Goal: Information Seeking & Learning: Find specific fact

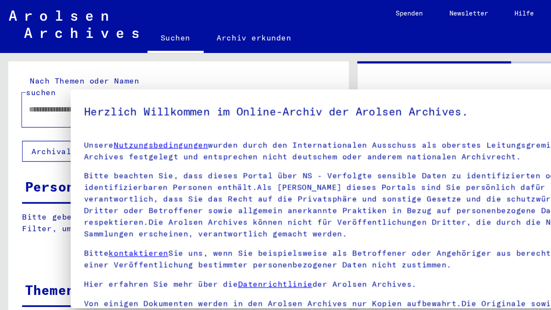
type input "*******"
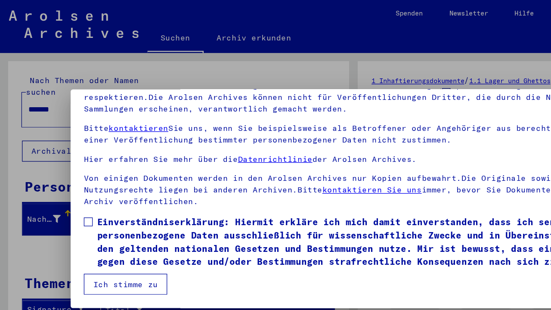
scroll to position [74, 0]
click at [72, 173] on span at bounding box center [68, 173] width 7 height 7
click at [116, 226] on button "Ich stimme zu" at bounding box center [97, 222] width 65 height 16
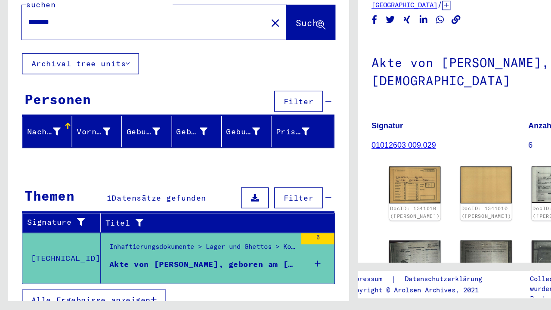
scroll to position [0, 0]
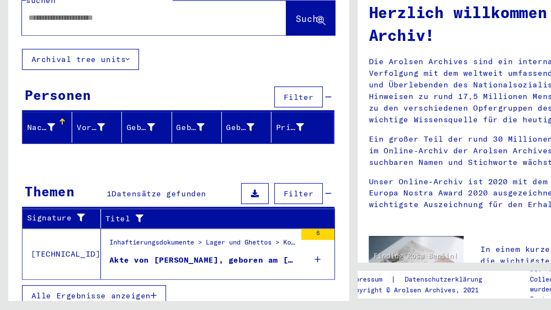
click at [247, 211] on button "Filter" at bounding box center [233, 219] width 38 height 16
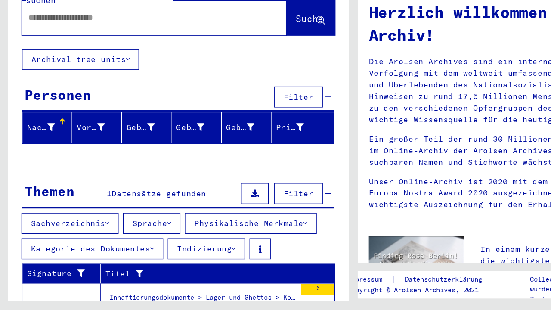
click at [247, 211] on button "Filter" at bounding box center [233, 219] width 38 height 16
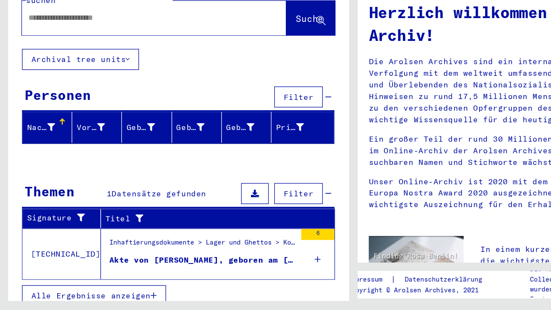
click at [238, 136] on button "Filter" at bounding box center [233, 144] width 38 height 16
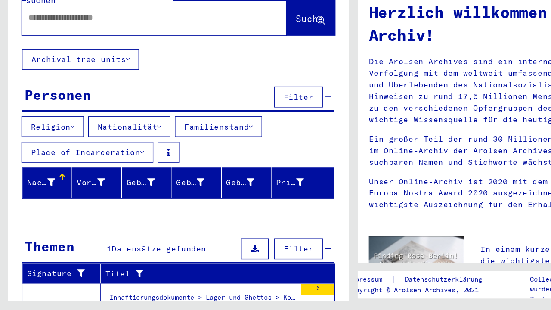
click at [162, 72] on div at bounding box center [107, 81] width 180 height 19
click at [92, 77] on input "text" at bounding box center [109, 81] width 175 height 9
click at [173, 47] on div "Nach Themen oder Namen suchen Suche Archival tree units Personen Filter Religio…" at bounding box center [139, 202] width 266 height 317
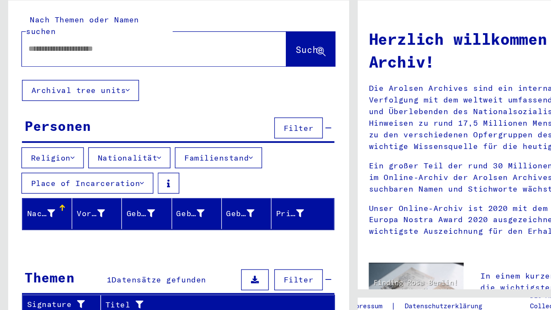
click at [90, 81] on input "text" at bounding box center [109, 85] width 175 height 9
type input "********"
click at [169, 48] on div "Nach Themen oder Namen suchen ******** close Suche" at bounding box center [139, 79] width 266 height 62
click at [158, 76] on div "********" at bounding box center [107, 85] width 180 height 19
click at [145, 54] on div "Nach Themen oder Namen suchen ******** close Suche Archival tree units Personen…" at bounding box center [139, 206] width 266 height 317
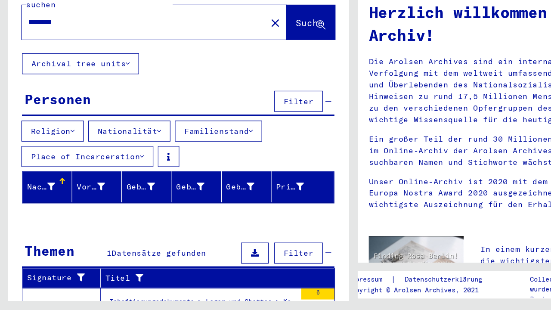
click at [235, 143] on span "Filter" at bounding box center [232, 147] width 23 height 8
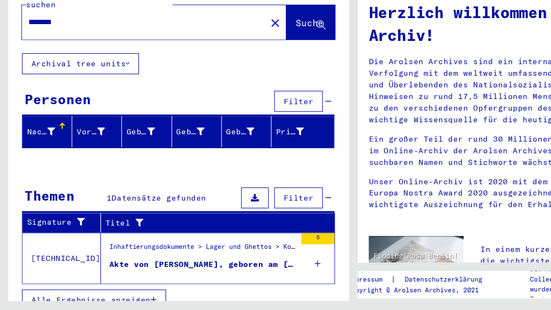
click at [235, 143] on span "Filter" at bounding box center [232, 147] width 23 height 8
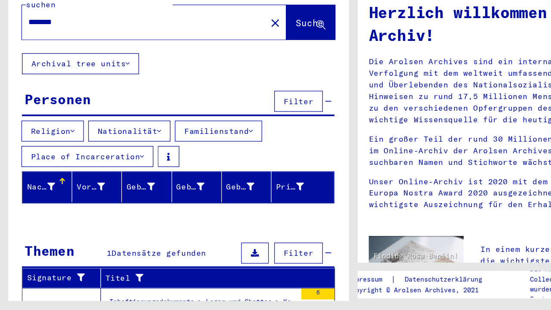
click at [127, 162] on button "Nationalität" at bounding box center [101, 170] width 64 height 16
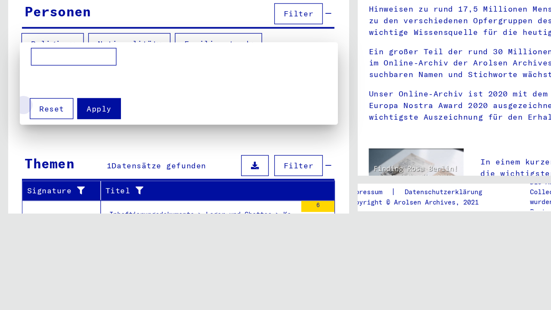
click at [44, 149] on span "Reset" at bounding box center [40, 153] width 19 height 8
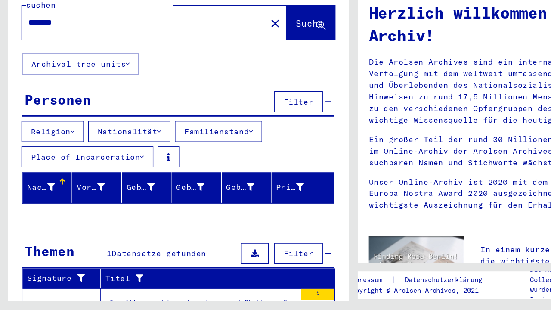
click at [240, 262] on span "Filter" at bounding box center [232, 266] width 23 height 8
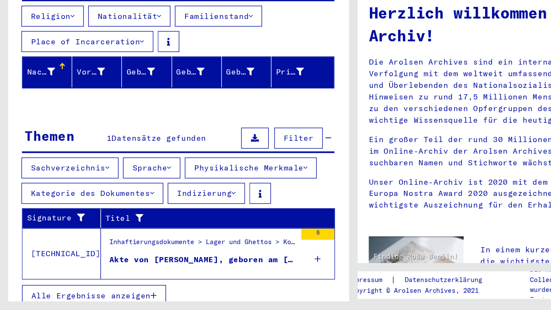
scroll to position [90, 0]
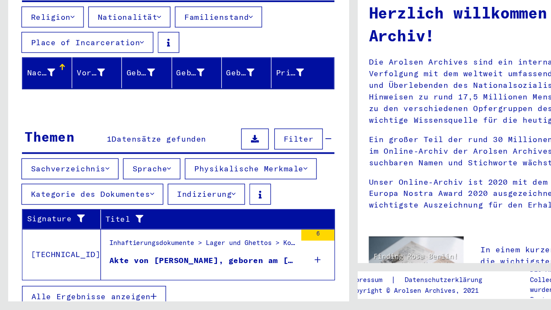
click at [257, 173] on icon at bounding box center [256, 176] width 5 height 6
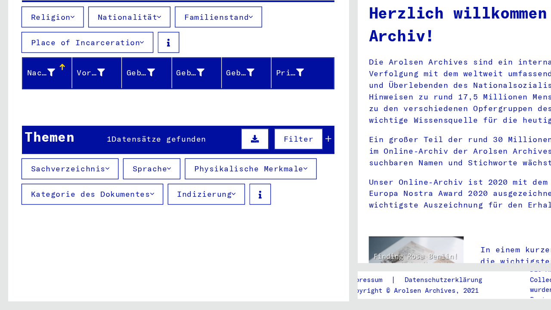
scroll to position [83, 0]
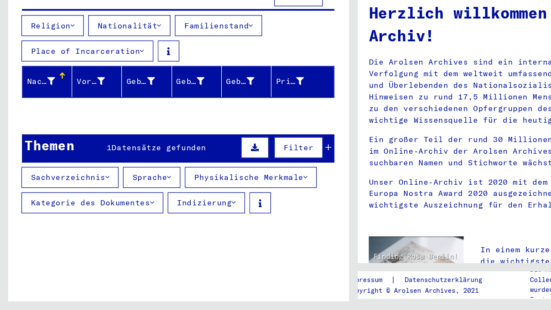
click at [237, 179] on span "Filter" at bounding box center [232, 183] width 23 height 8
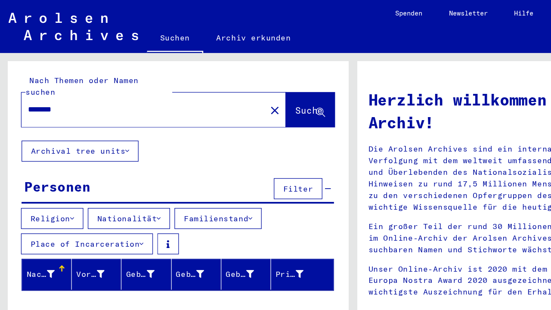
scroll to position [0, 0]
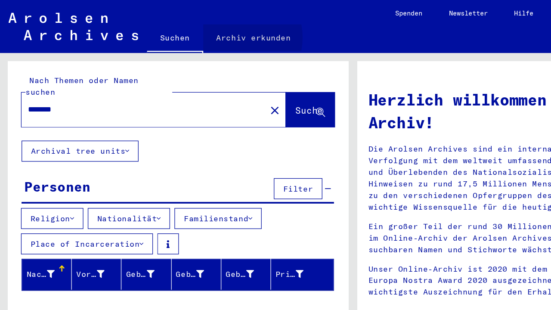
click at [181, 29] on link "Archiv erkunden" at bounding box center [198, 29] width 79 height 21
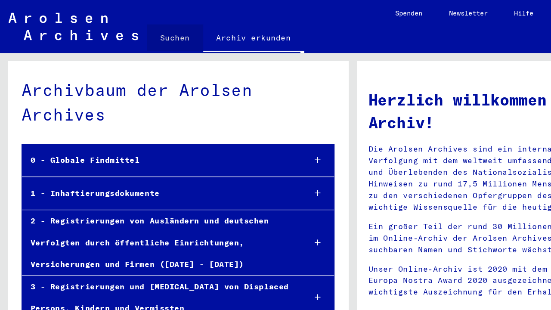
click at [151, 29] on link "Suchen" at bounding box center [137, 29] width 44 height 21
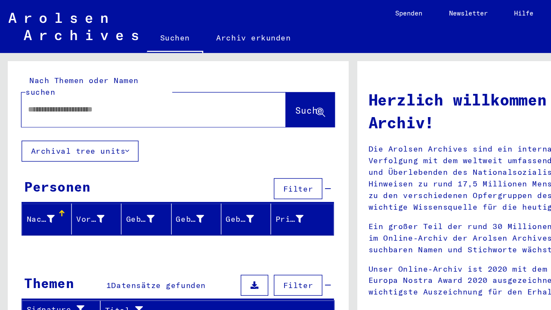
click at [100, 115] on icon at bounding box center [99, 118] width 3 height 6
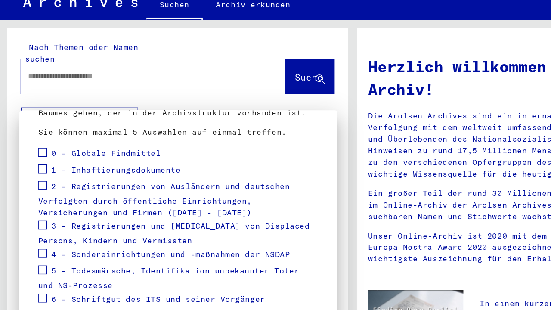
scroll to position [89, 0]
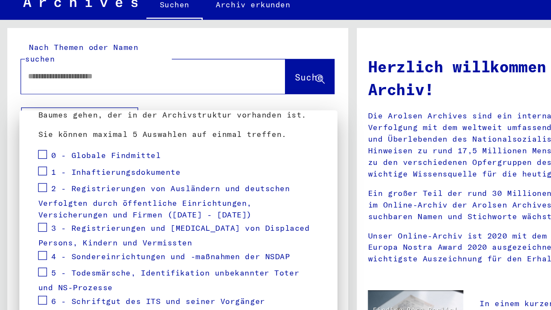
click at [34, 156] on span at bounding box center [33, 159] width 7 height 7
click at [32, 169] on span at bounding box center [33, 172] width 7 height 7
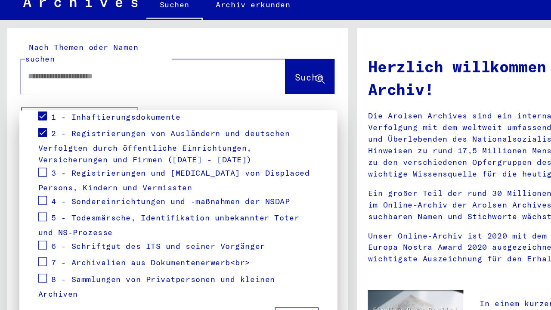
scroll to position [132, 0]
click at [35, 156] on span at bounding box center [33, 159] width 7 height 7
click at [33, 178] on span at bounding box center [33, 181] width 7 height 7
click at [34, 191] on span at bounding box center [33, 194] width 7 height 7
click at [33, 226] on span at bounding box center [33, 229] width 7 height 7
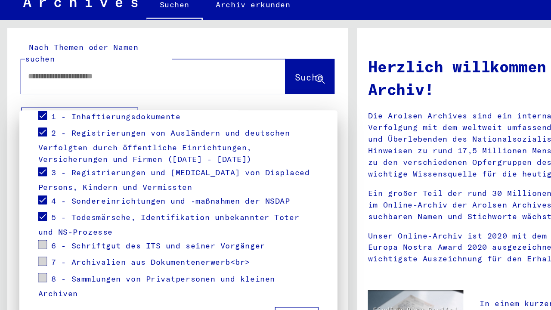
click at [34, 226] on span at bounding box center [33, 229] width 7 height 7
click at [34, 239] on span at bounding box center [33, 242] width 7 height 7
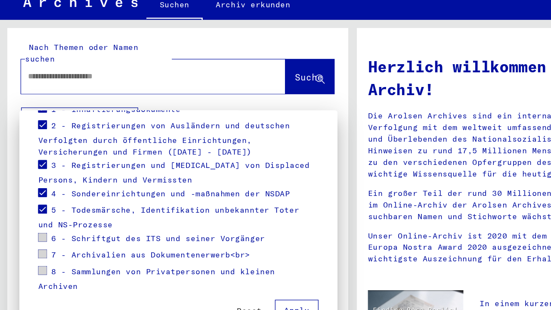
scroll to position [137, 0]
click at [229, 264] on span "Apply" at bounding box center [231, 268] width 19 height 8
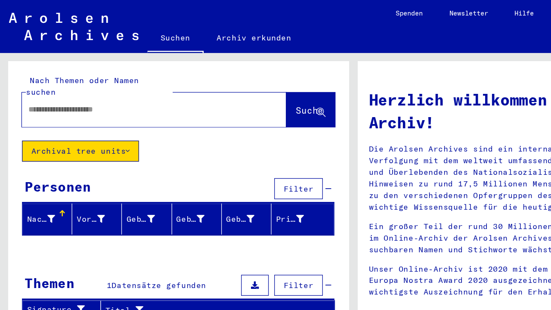
scroll to position [0, 0]
click at [257, 220] on icon at bounding box center [256, 223] width 5 height 6
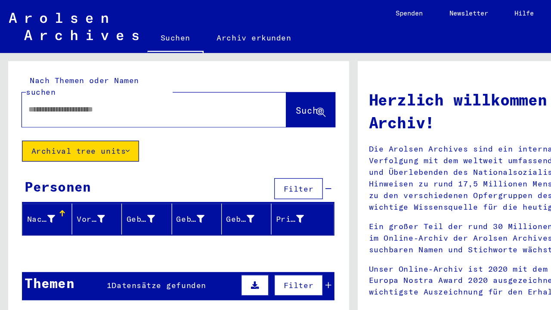
click at [244, 219] on span "Filter" at bounding box center [232, 223] width 23 height 8
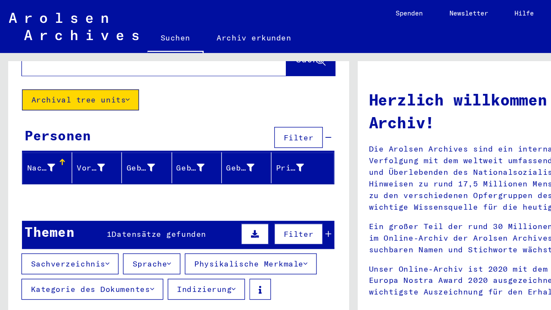
scroll to position [40, 0]
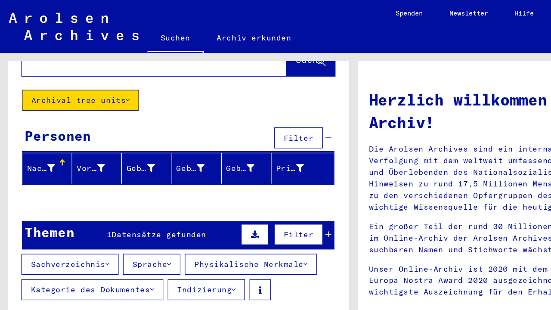
click at [240, 203] on icon at bounding box center [238, 206] width 3 height 6
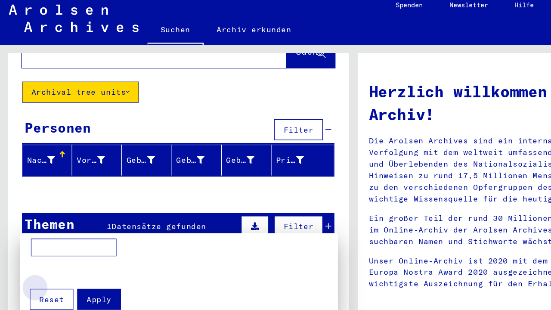
click at [53, 232] on button "Reset" at bounding box center [40, 240] width 34 height 16
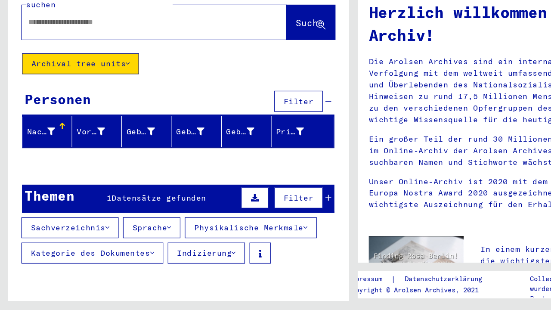
scroll to position [0, 0]
click at [133, 243] on icon at bounding box center [131, 246] width 3 height 6
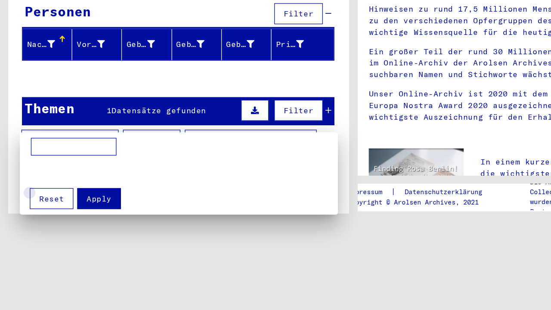
click at [49, 219] on span "Reset" at bounding box center [40, 223] width 19 height 8
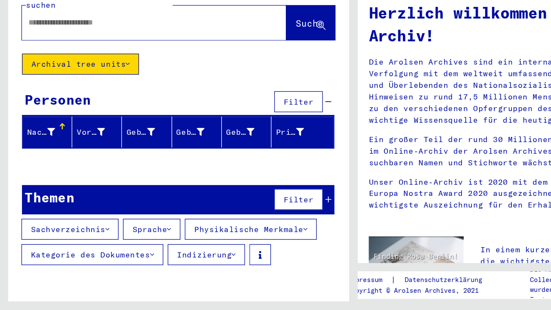
click at [116, 258] on button "Kategorie des Dokumentes" at bounding box center [72, 266] width 111 height 16
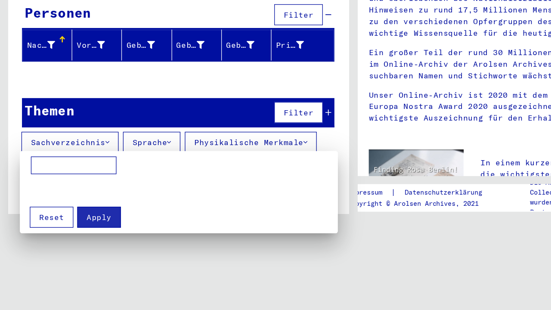
click at [27, 229] on button "Reset" at bounding box center [40, 237] width 34 height 16
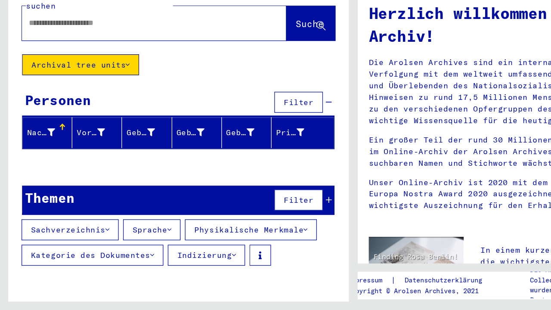
click at [87, 238] on button "Sachverzeichnis" at bounding box center [55, 246] width 76 height 16
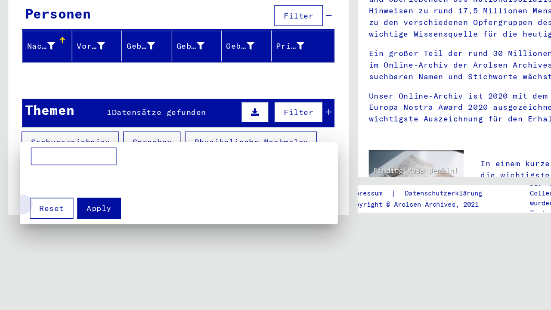
click at [43, 226] on span "Reset" at bounding box center [40, 230] width 19 height 8
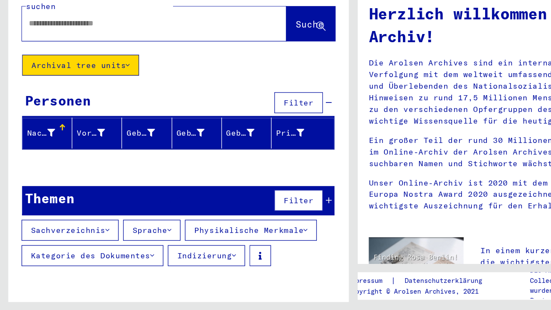
click at [175, 258] on button "Indizierung" at bounding box center [161, 266] width 60 height 16
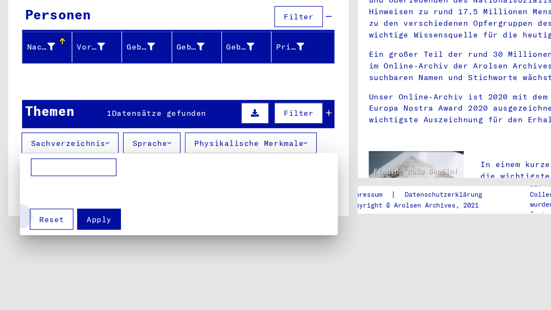
click at [42, 234] on span "Reset" at bounding box center [40, 238] width 19 height 8
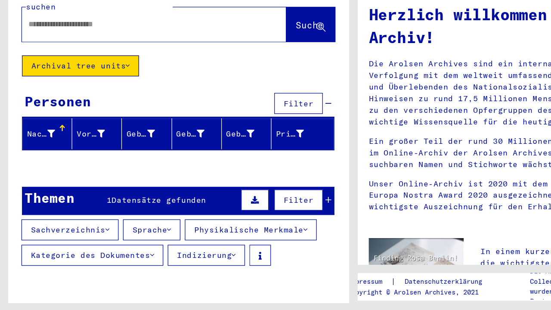
click at [143, 219] on span "Datensätze gefunden" at bounding box center [124, 223] width 74 height 8
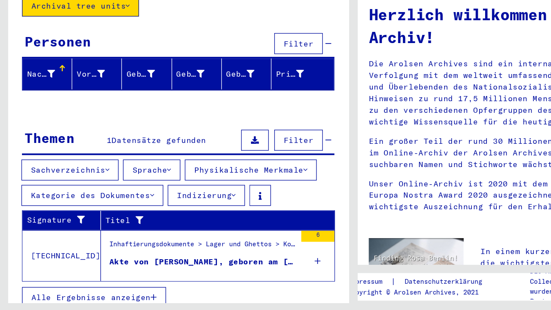
scroll to position [46, 0]
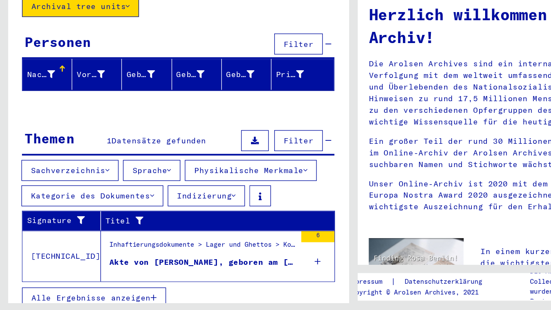
click at [257, 173] on icon at bounding box center [256, 176] width 5 height 6
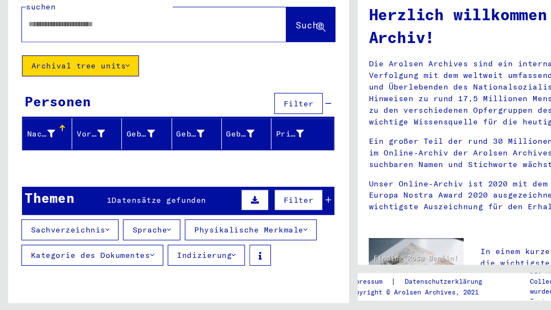
scroll to position [0, 0]
click at [158, 219] on span "Datensätze gefunden" at bounding box center [124, 223] width 74 height 8
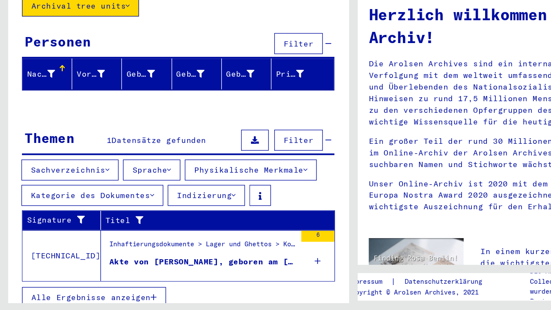
scroll to position [46, 0]
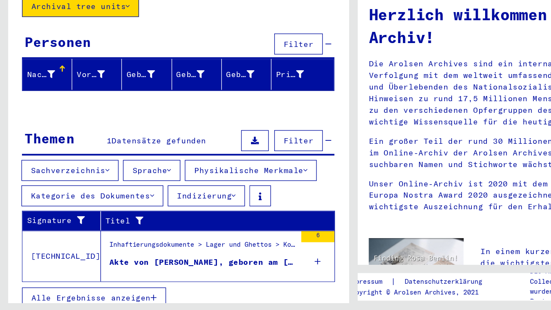
click at [193, 266] on div "Akte von [PERSON_NAME], geboren am [DEMOGRAPHIC_DATA]" at bounding box center [157, 270] width 145 height 9
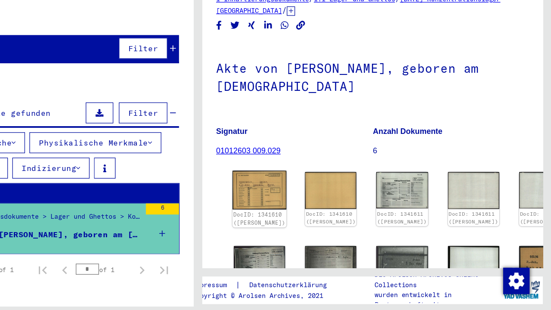
click at [303, 228] on div "DocID: 1341610 ([PERSON_NAME])" at bounding box center [323, 234] width 41 height 12
click at [303, 197] on img at bounding box center [324, 212] width 42 height 30
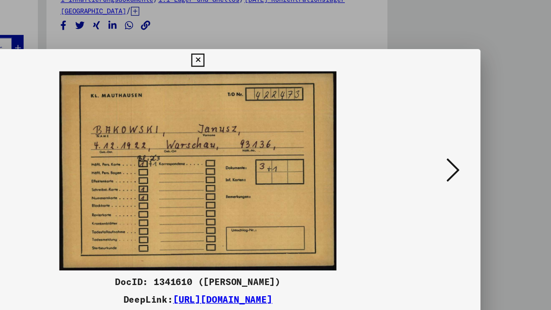
click at [345, 133] on img at bounding box center [275, 133] width 382 height 155
click at [469, 134] on icon at bounding box center [474, 132] width 10 height 21
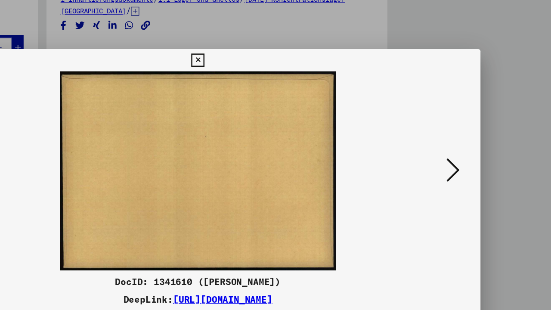
click at [469, 134] on icon at bounding box center [474, 132] width 10 height 21
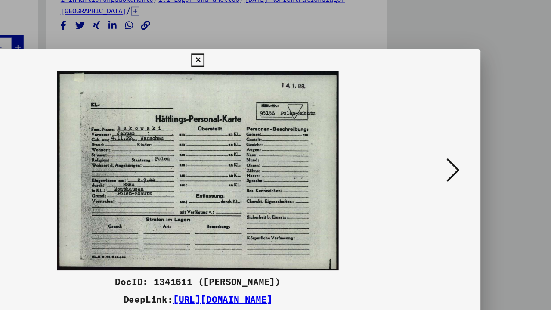
click at [469, 134] on icon at bounding box center [474, 132] width 10 height 21
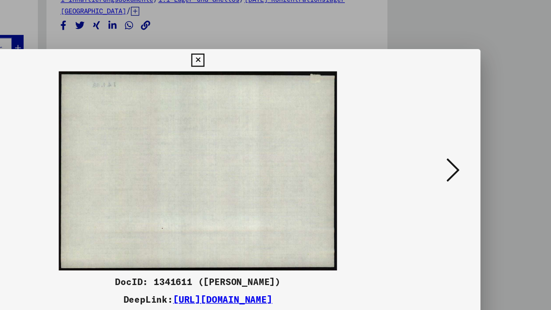
click at [469, 134] on icon at bounding box center [474, 132] width 10 height 21
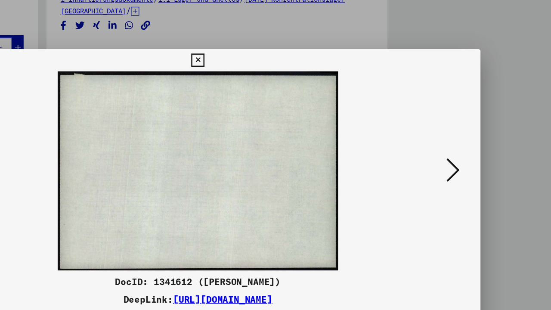
click at [469, 134] on icon at bounding box center [474, 132] width 10 height 21
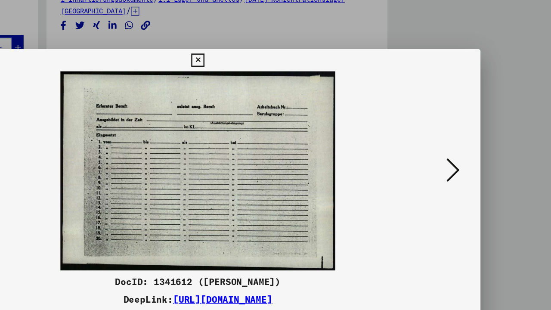
click at [469, 134] on icon at bounding box center [474, 132] width 10 height 21
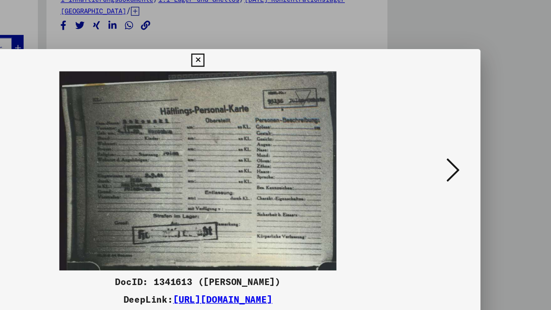
click at [469, 134] on icon at bounding box center [474, 132] width 10 height 21
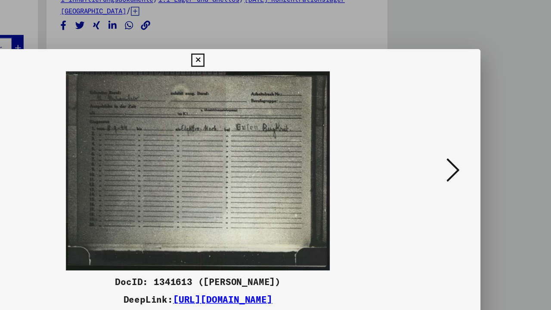
click at [469, 134] on icon at bounding box center [474, 132] width 10 height 21
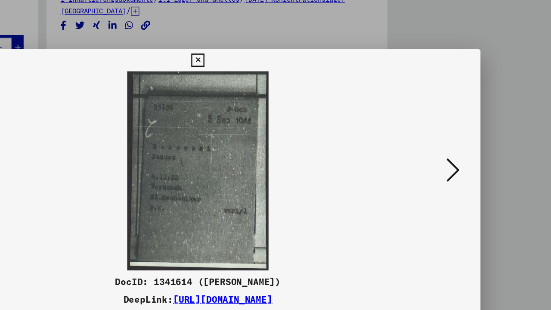
click at [469, 134] on icon at bounding box center [474, 132] width 10 height 21
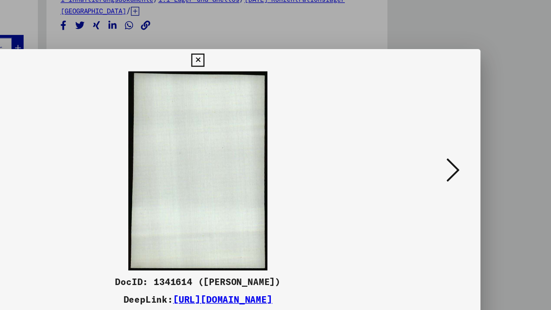
click at [469, 134] on icon at bounding box center [474, 132] width 10 height 21
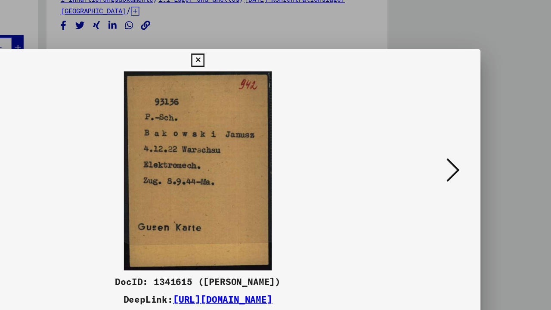
click at [469, 134] on icon at bounding box center [474, 132] width 10 height 21
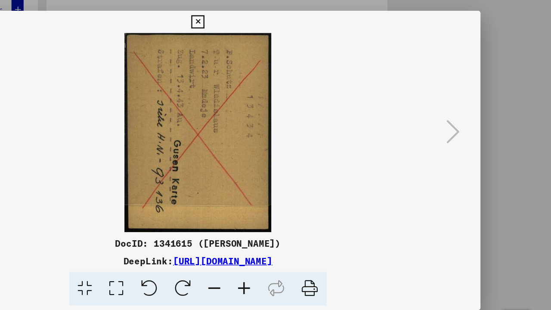
click at [224, 242] on icon at bounding box center [237, 255] width 26 height 26
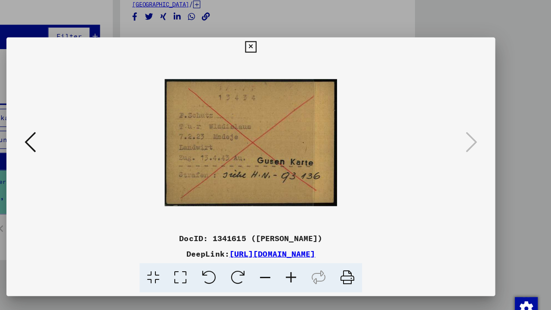
click at [71, 126] on icon at bounding box center [76, 132] width 10 height 21
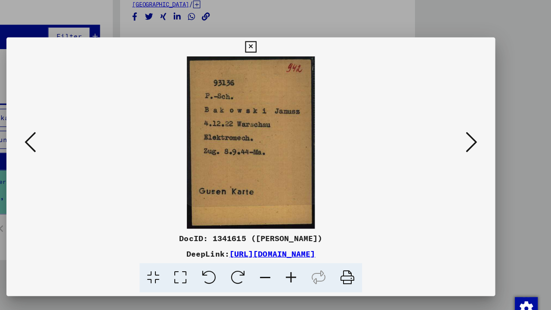
click at [71, 126] on icon at bounding box center [76, 132] width 10 height 21
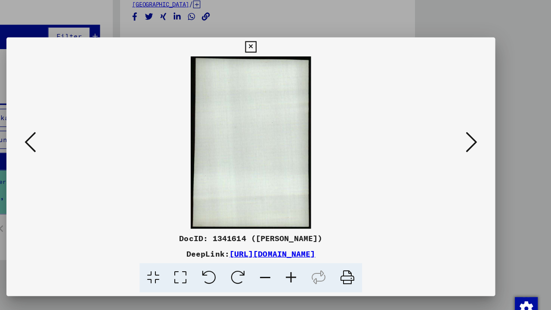
click at [71, 126] on icon at bounding box center [76, 132] width 10 height 21
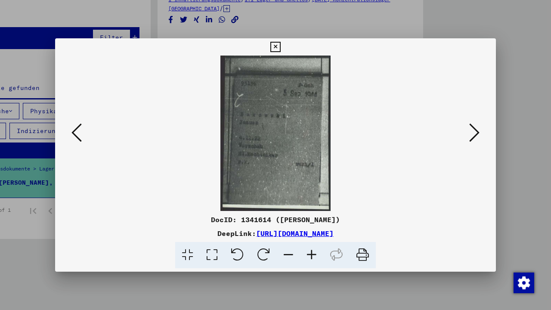
click at [78, 141] on icon at bounding box center [76, 132] width 10 height 21
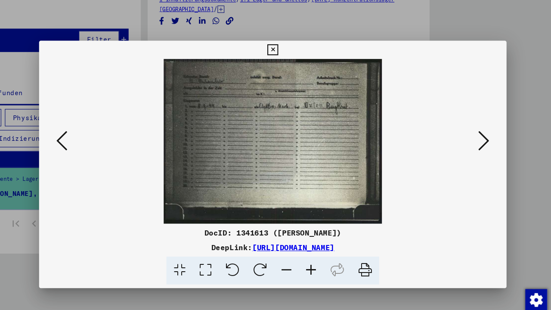
click at [55, 141] on div at bounding box center [275, 133] width 441 height 155
click at [69, 132] on button at bounding box center [76, 133] width 15 height 25
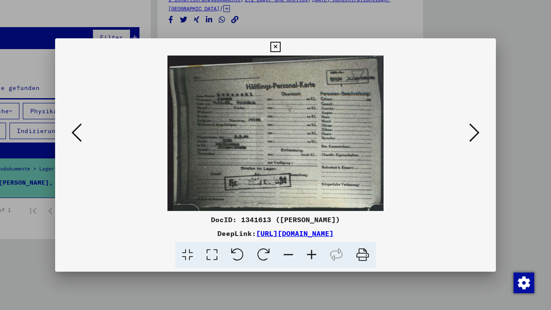
click at [81, 135] on icon at bounding box center [76, 132] width 10 height 21
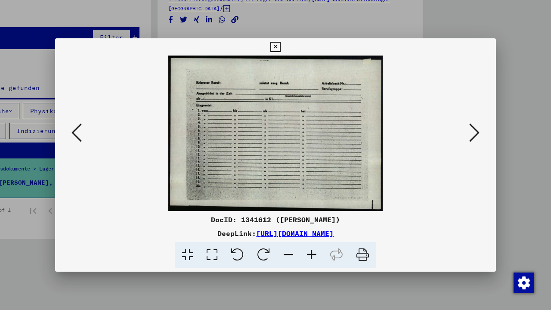
click at [81, 135] on icon at bounding box center [76, 132] width 10 height 21
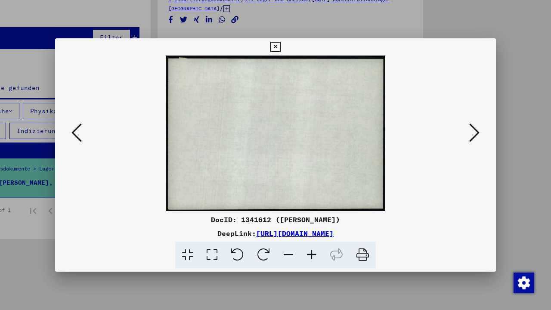
click at [81, 135] on icon at bounding box center [76, 132] width 10 height 21
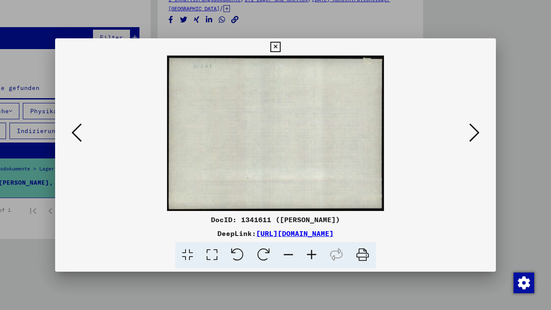
click at [81, 135] on icon at bounding box center [76, 132] width 10 height 21
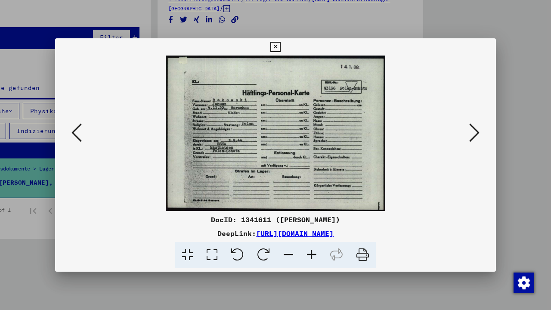
click at [280, 50] on icon at bounding box center [275, 47] width 10 height 10
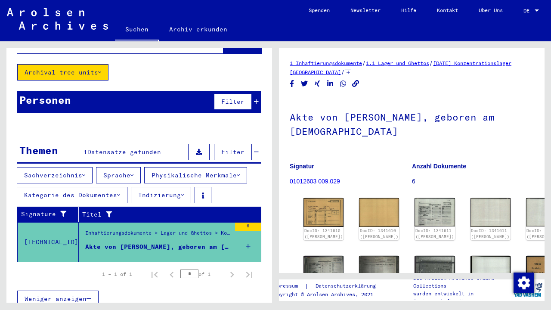
click at [141, 32] on link "Suchen" at bounding box center [137, 30] width 44 height 22
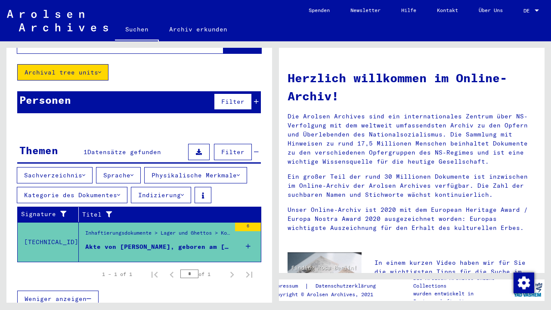
click at [141, 32] on link "Suchen" at bounding box center [137, 30] width 44 height 22
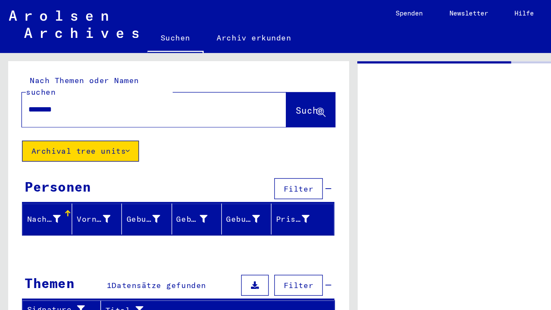
type input "********"
